Goal: Communication & Community: Answer question/provide support

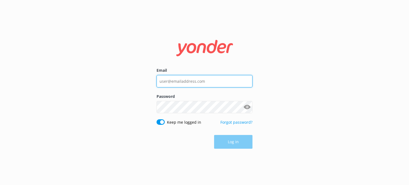
type input "[EMAIL_ADDRESS][DOMAIN_NAME]"
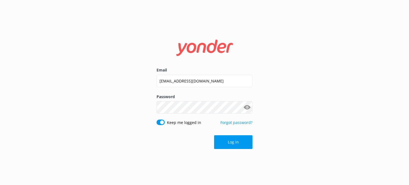
click at [275, 129] on div "Email [EMAIL_ADDRESS][DOMAIN_NAME] Password Show password Keep me logged in For…" at bounding box center [204, 92] width 409 height 185
click at [227, 142] on button "Log in" at bounding box center [233, 142] width 38 height 14
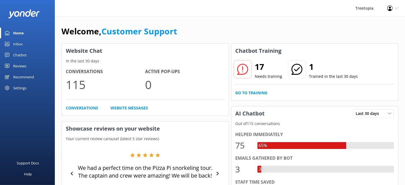
click at [21, 45] on div "Inbox" at bounding box center [18, 43] width 10 height 11
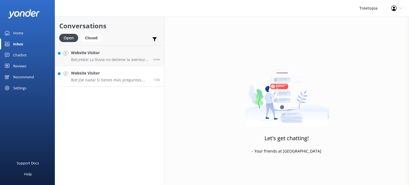
click at [121, 76] on div "Website Visitor Bot: ¡De nada! Si tienes más preguntas, aquí estoy para ayudart…" at bounding box center [110, 76] width 79 height 12
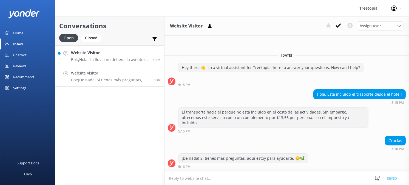
click at [119, 62] on p "Bot: ¡Hola! La lluvia no detiene la aventura en [GEOGRAPHIC_DATA]. La mayoría d…" at bounding box center [110, 59] width 78 height 5
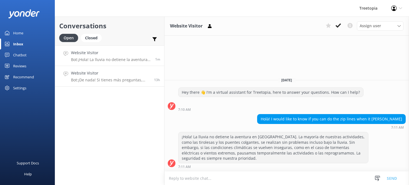
click at [116, 76] on div "Website Visitor Bot: ¡De nada! Si tienes más preguntas, aquí estoy para ayudart…" at bounding box center [110, 76] width 79 height 12
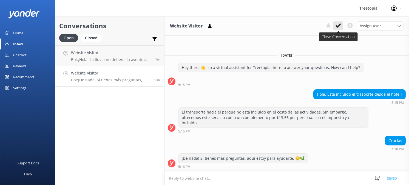
click at [341, 26] on icon at bounding box center [338, 25] width 5 height 5
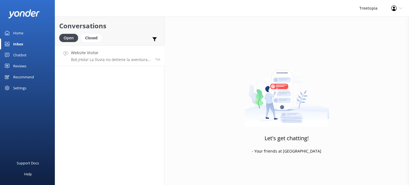
click at [111, 55] on h4 "Website Visitor" at bounding box center [111, 53] width 80 height 6
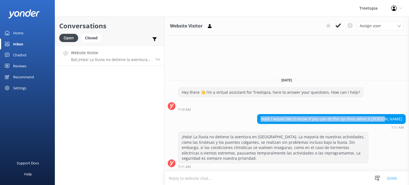
drag, startPoint x: 285, startPoint y: 119, endPoint x: 403, endPoint y: 121, distance: 118.2
click at [403, 121] on div "Holà! I would like to know if you can do the zip lines when it [PERSON_NAME]" at bounding box center [331, 118] width 148 height 9
copy div "Holà! I would like to know if you can do the zip lines when it [PERSON_NAME]"
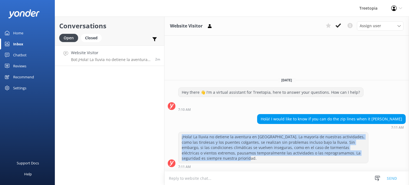
drag, startPoint x: 214, startPoint y: 157, endPoint x: 181, endPoint y: 137, distance: 39.2
click at [181, 137] on div "¡Hola! La lluvia no detiene la aventura en [GEOGRAPHIC_DATA]. La mayoría de nue…" at bounding box center [273, 147] width 190 height 31
copy div "¡Hola! La lluvia no detiene la aventura en [GEOGRAPHIC_DATA]. La mayoría de nue…"
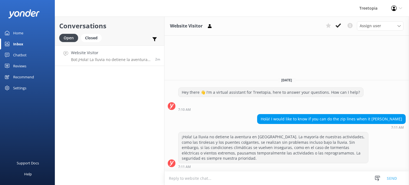
click at [204, 177] on textarea at bounding box center [286, 177] width 245 height 13
paste textarea "Hello! Rain doesn't stop the adventure at [GEOGRAPHIC_DATA]. Most of our activi…"
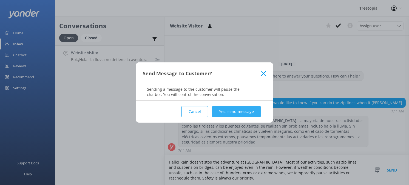
type textarea "Hello! Rain doesn't stop the adventure at [GEOGRAPHIC_DATA]. Most of our activi…"
click at [249, 111] on button "Yes, send message" at bounding box center [236, 111] width 49 height 11
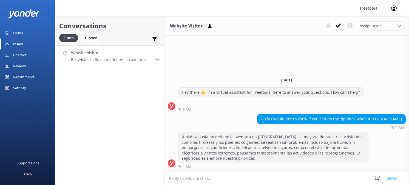
scroll to position [14, 0]
